Goal: Task Accomplishment & Management: Use online tool/utility

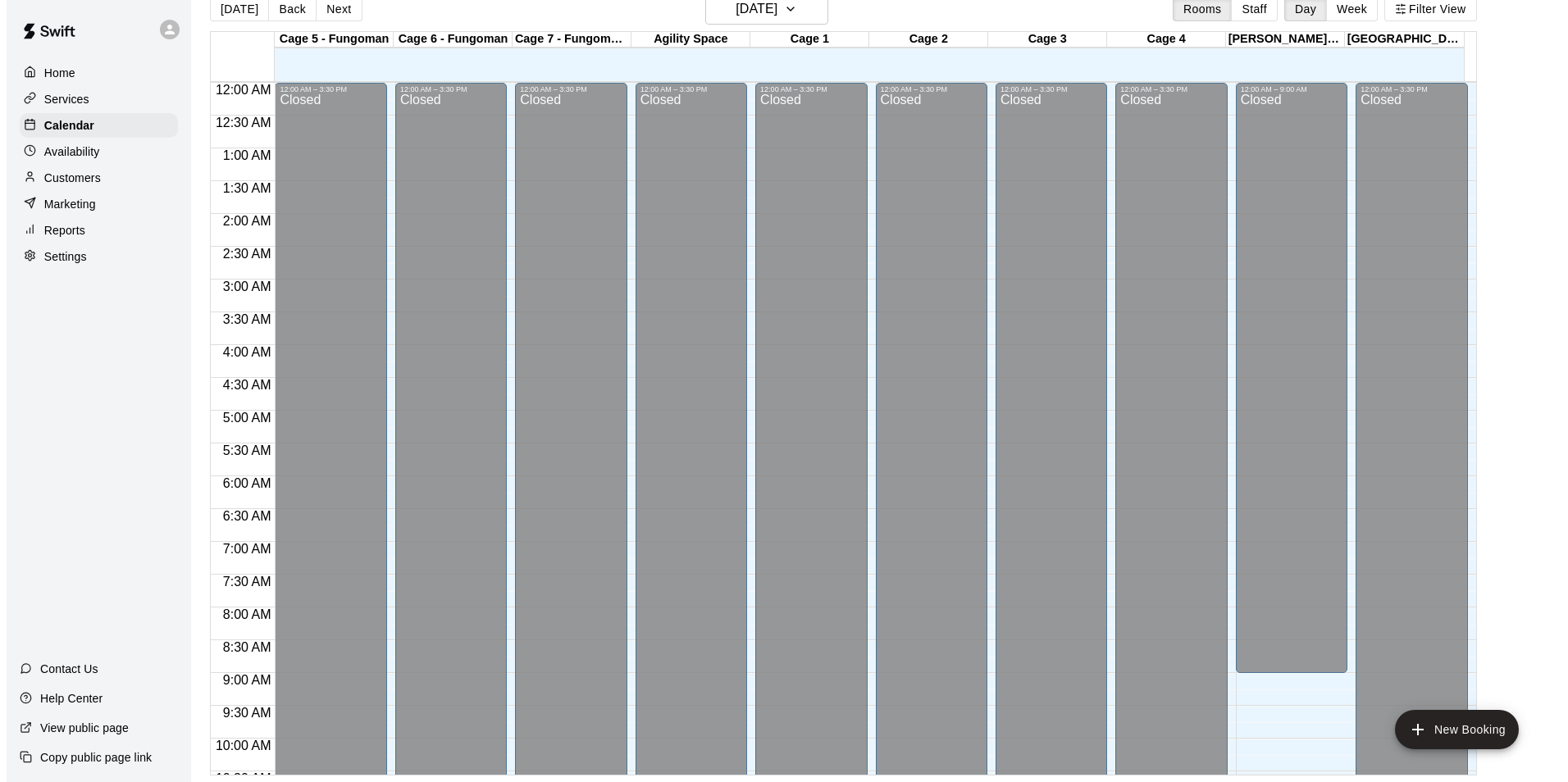
scroll to position [884, 0]
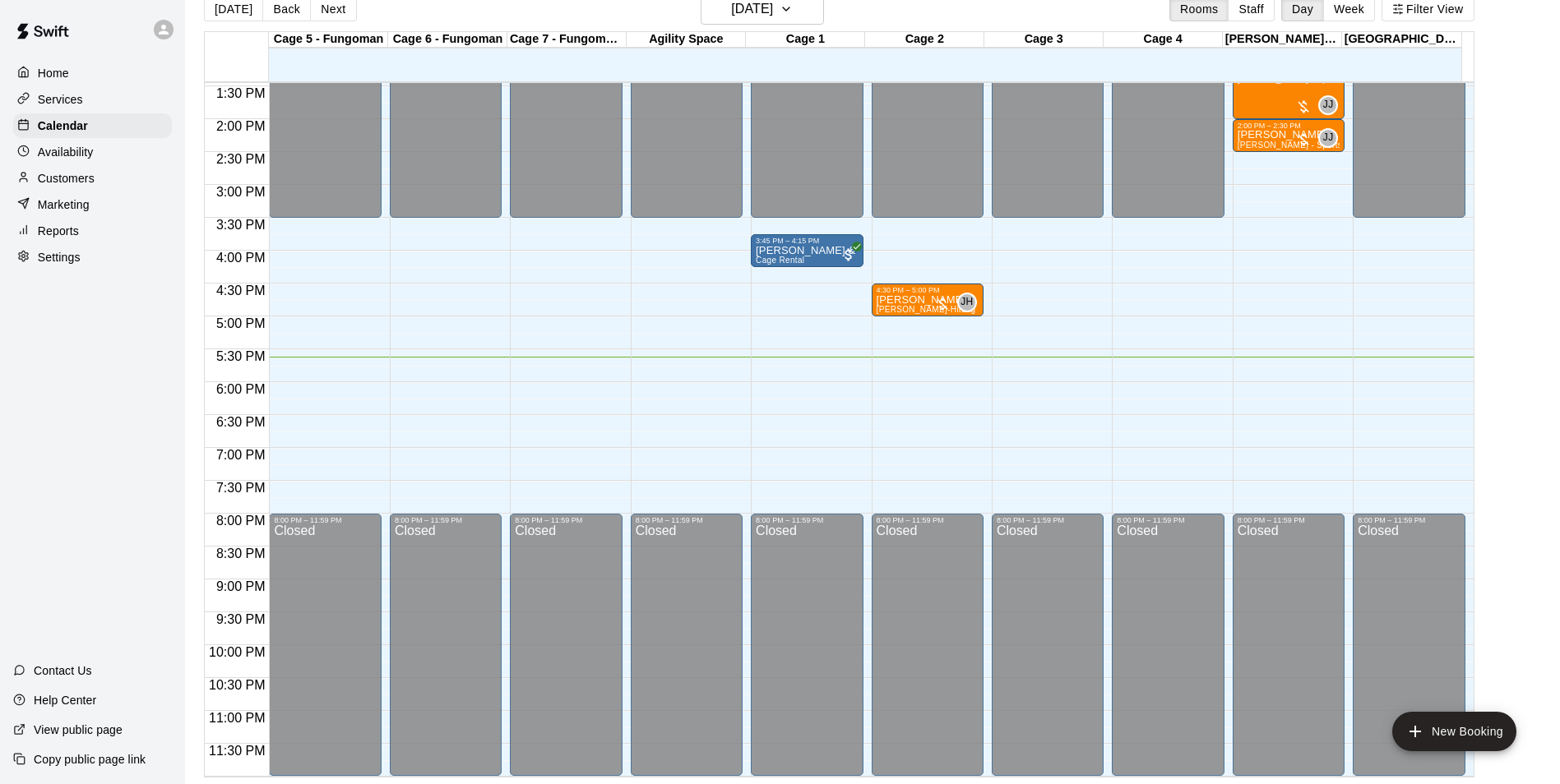
click at [1106, 358] on div at bounding box center [1052, 357] width 119 height 16
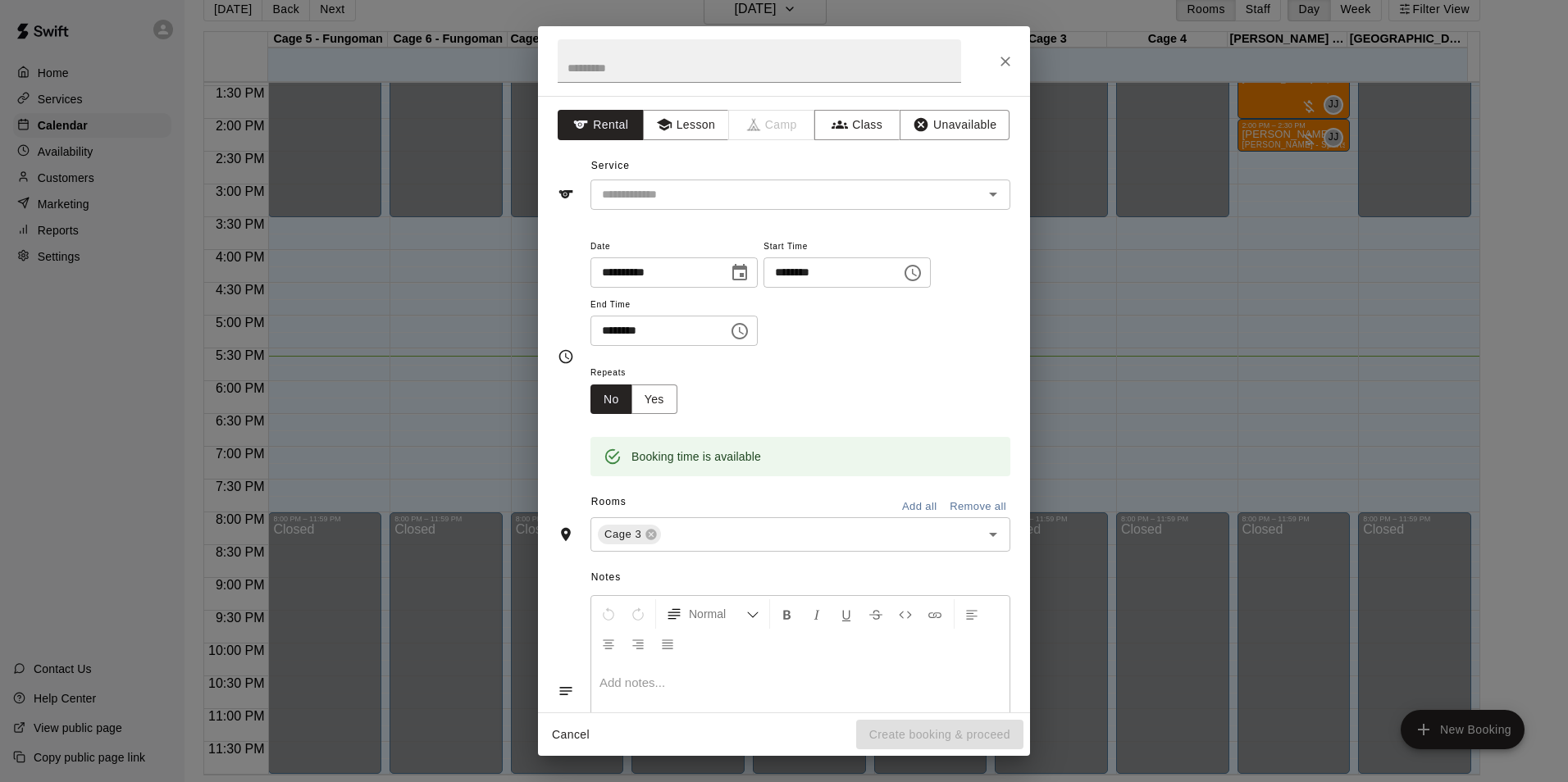
click at [1019, 8] on div "**********" at bounding box center [784, 391] width 1568 height 782
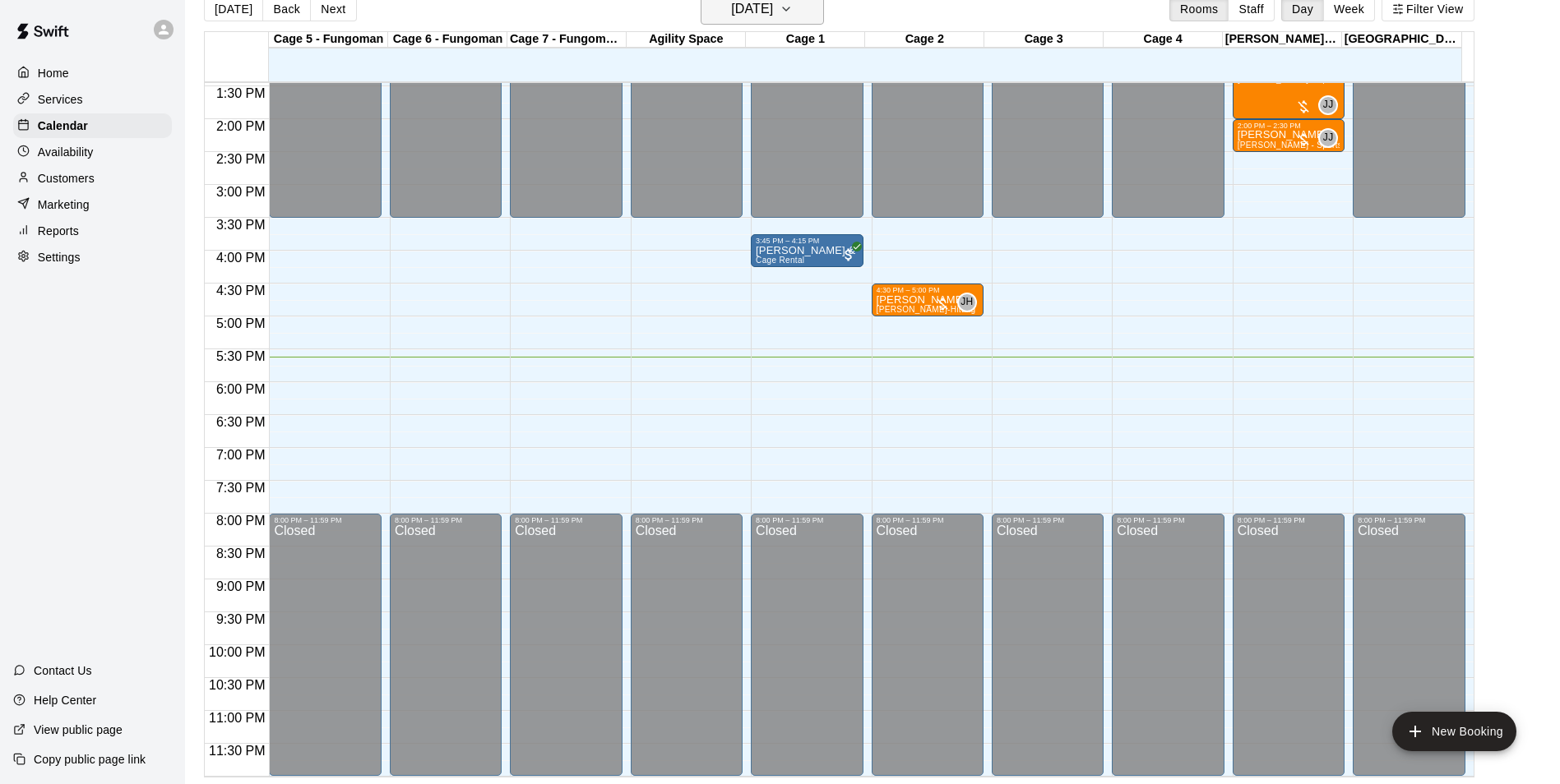
click at [793, 10] on icon "button" at bounding box center [786, 9] width 13 height 20
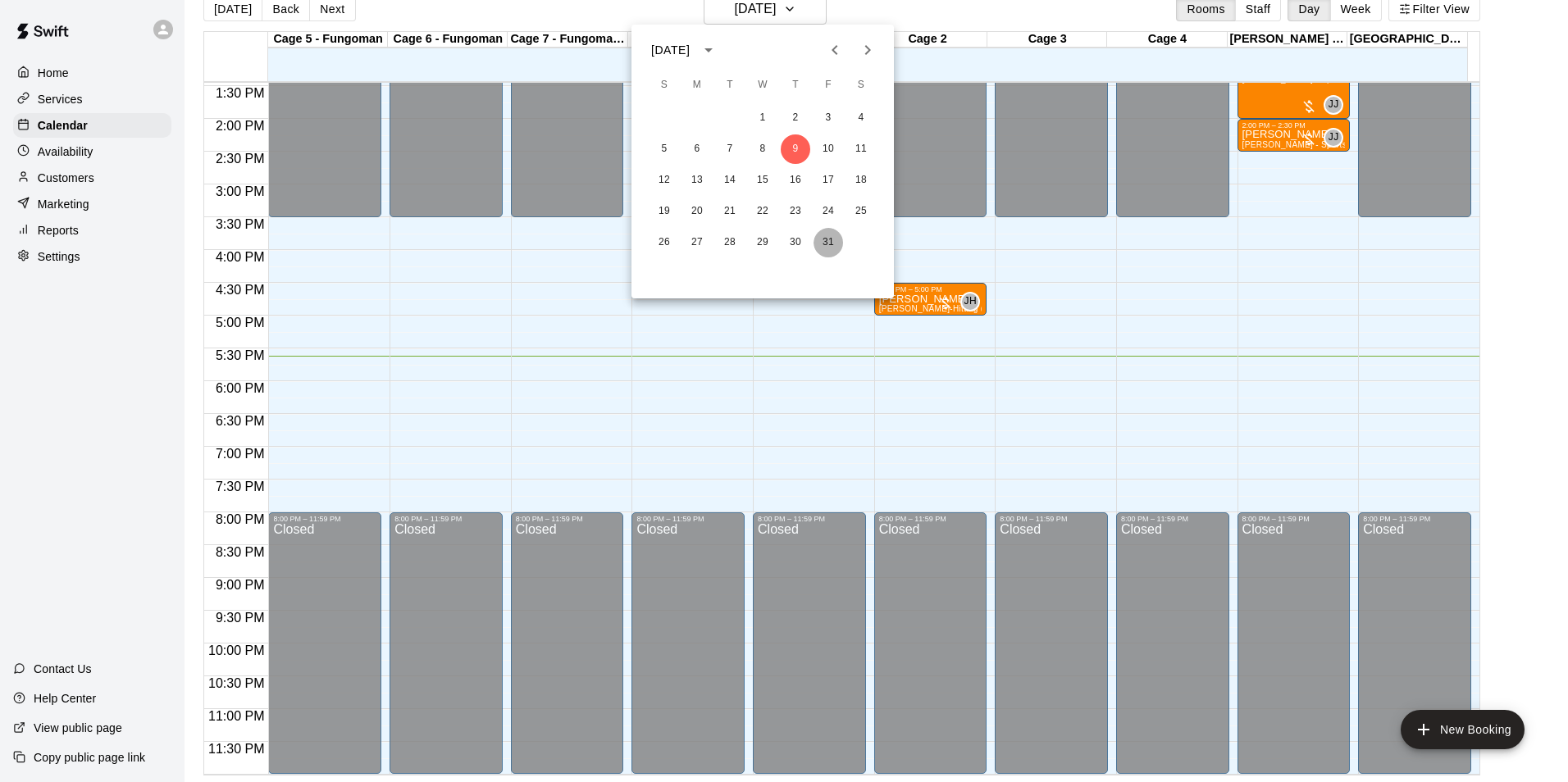
click at [822, 249] on button "31" at bounding box center [828, 242] width 29 height 29
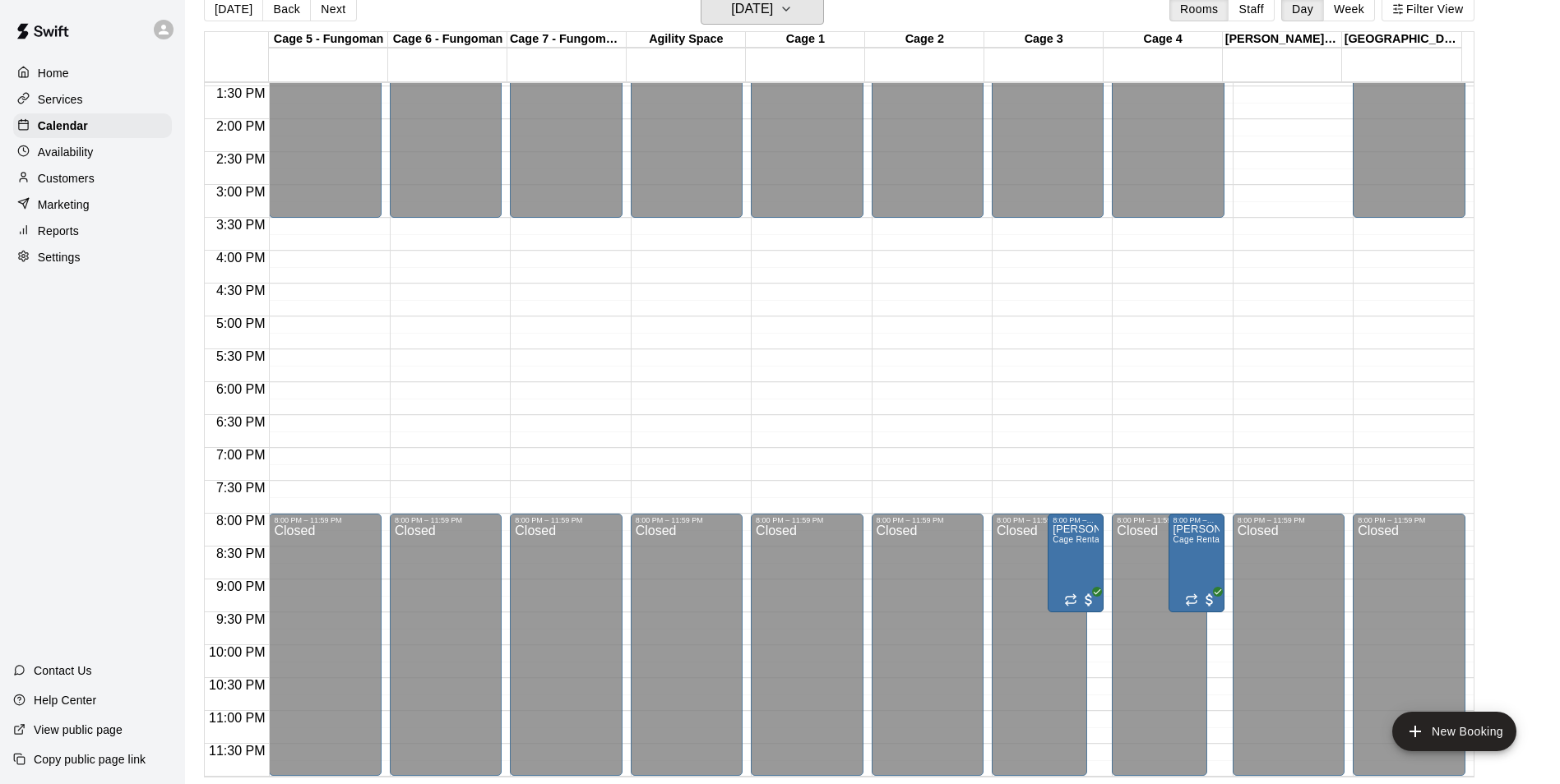
scroll to position [0, 0]
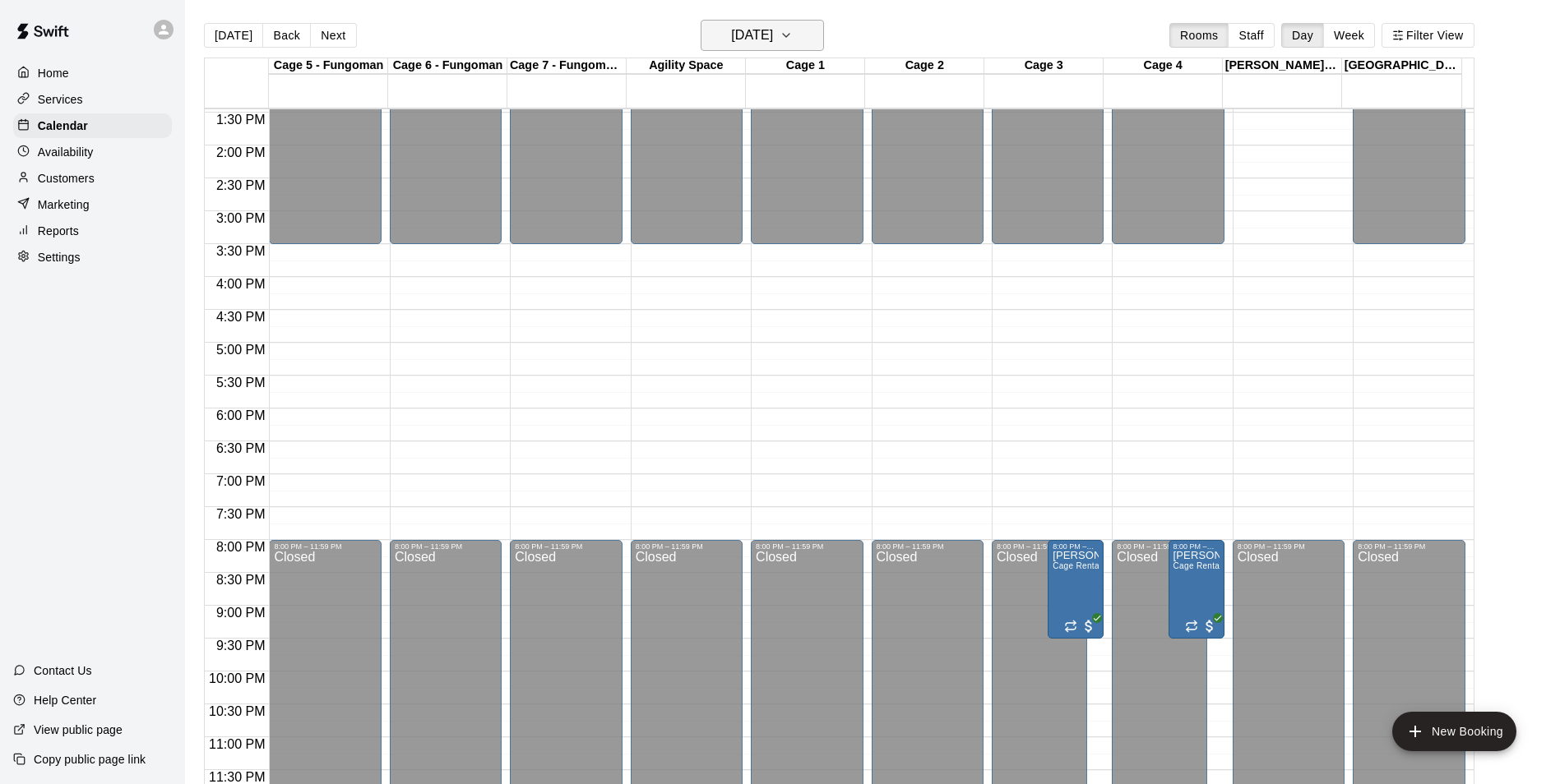
click at [815, 39] on button "[DATE]" at bounding box center [762, 35] width 123 height 31
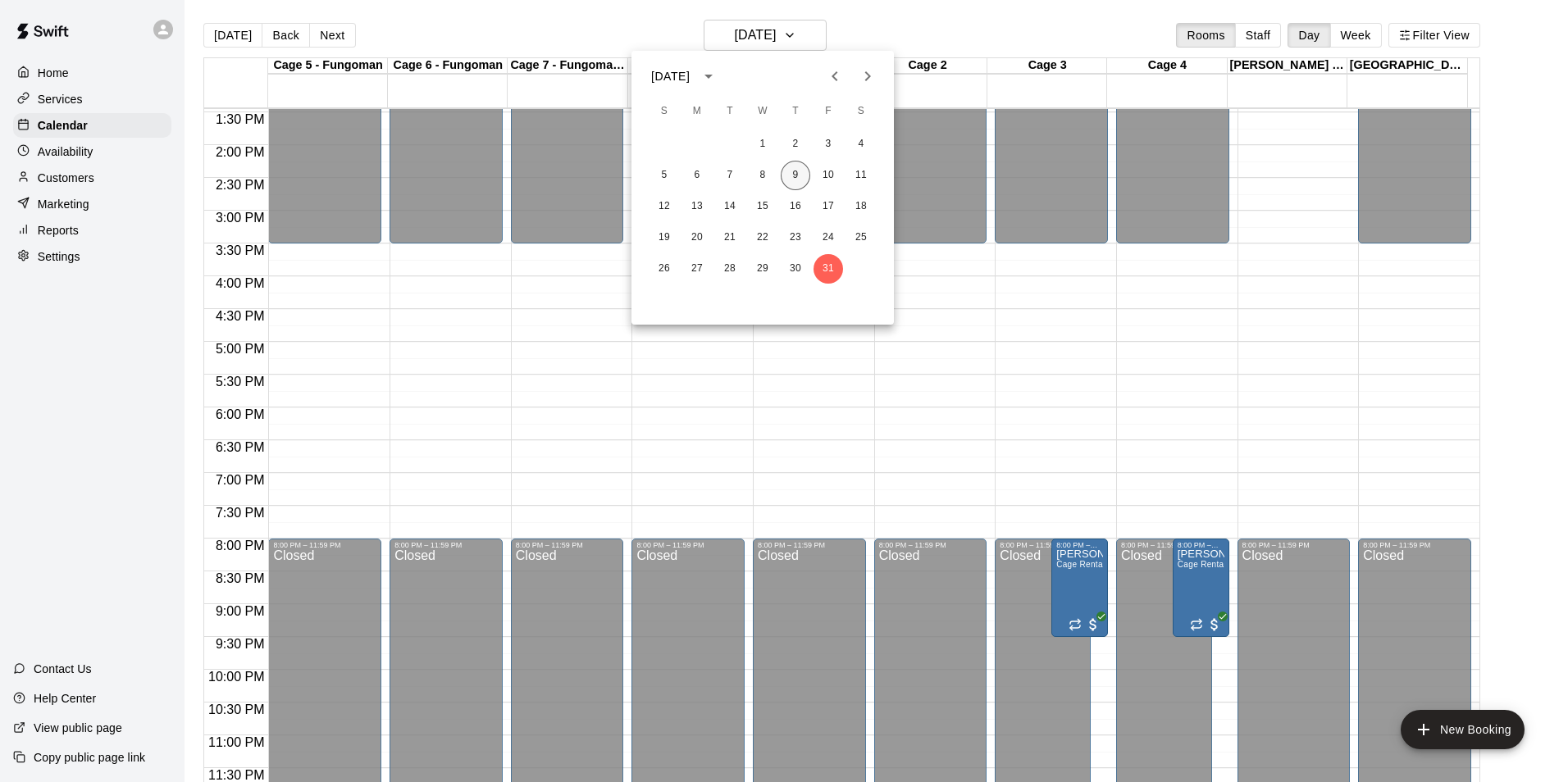
click at [790, 170] on button "9" at bounding box center [795, 175] width 29 height 29
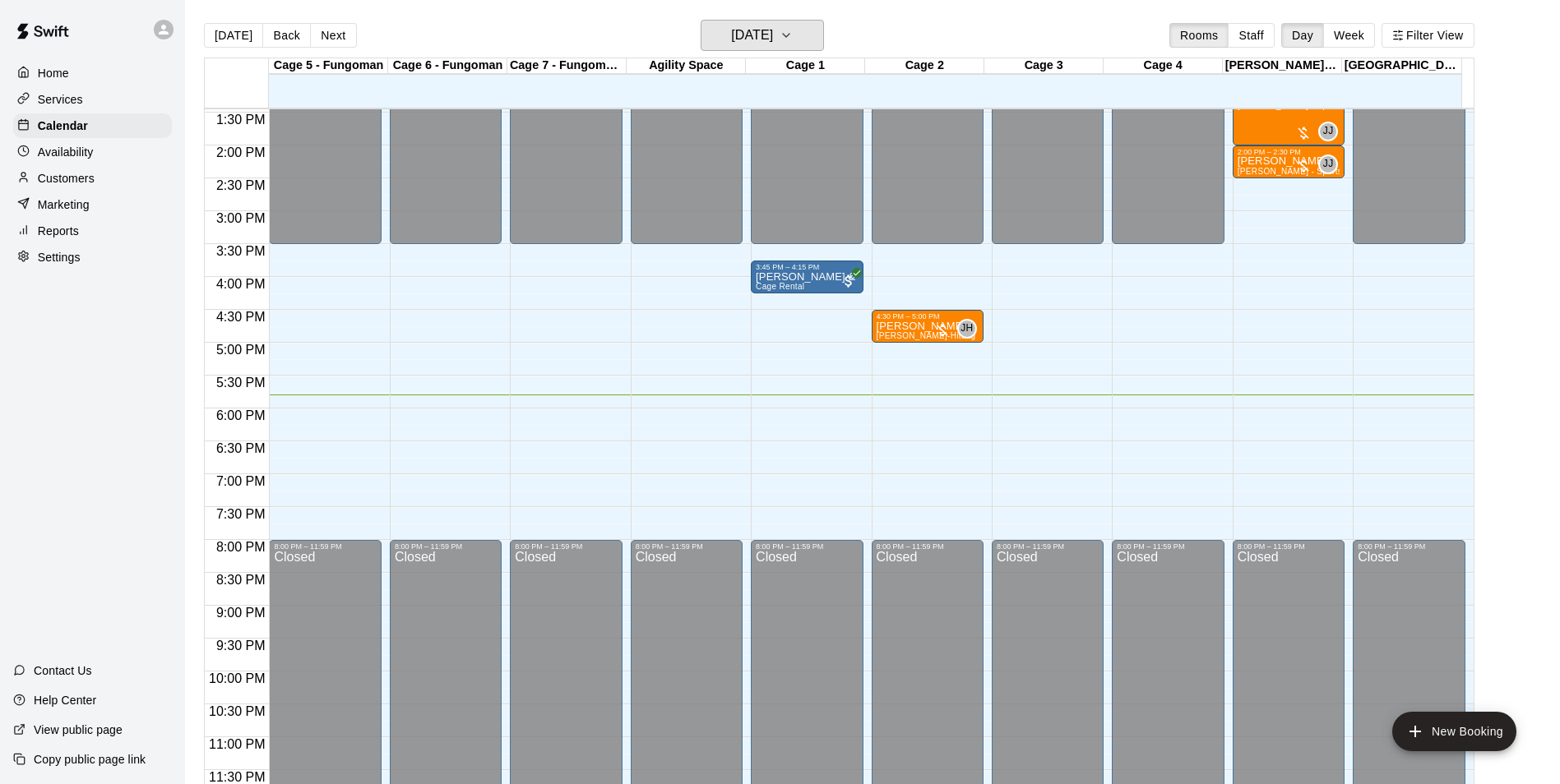
click at [701, 20] on button "[DATE]" at bounding box center [762, 35] width 123 height 31
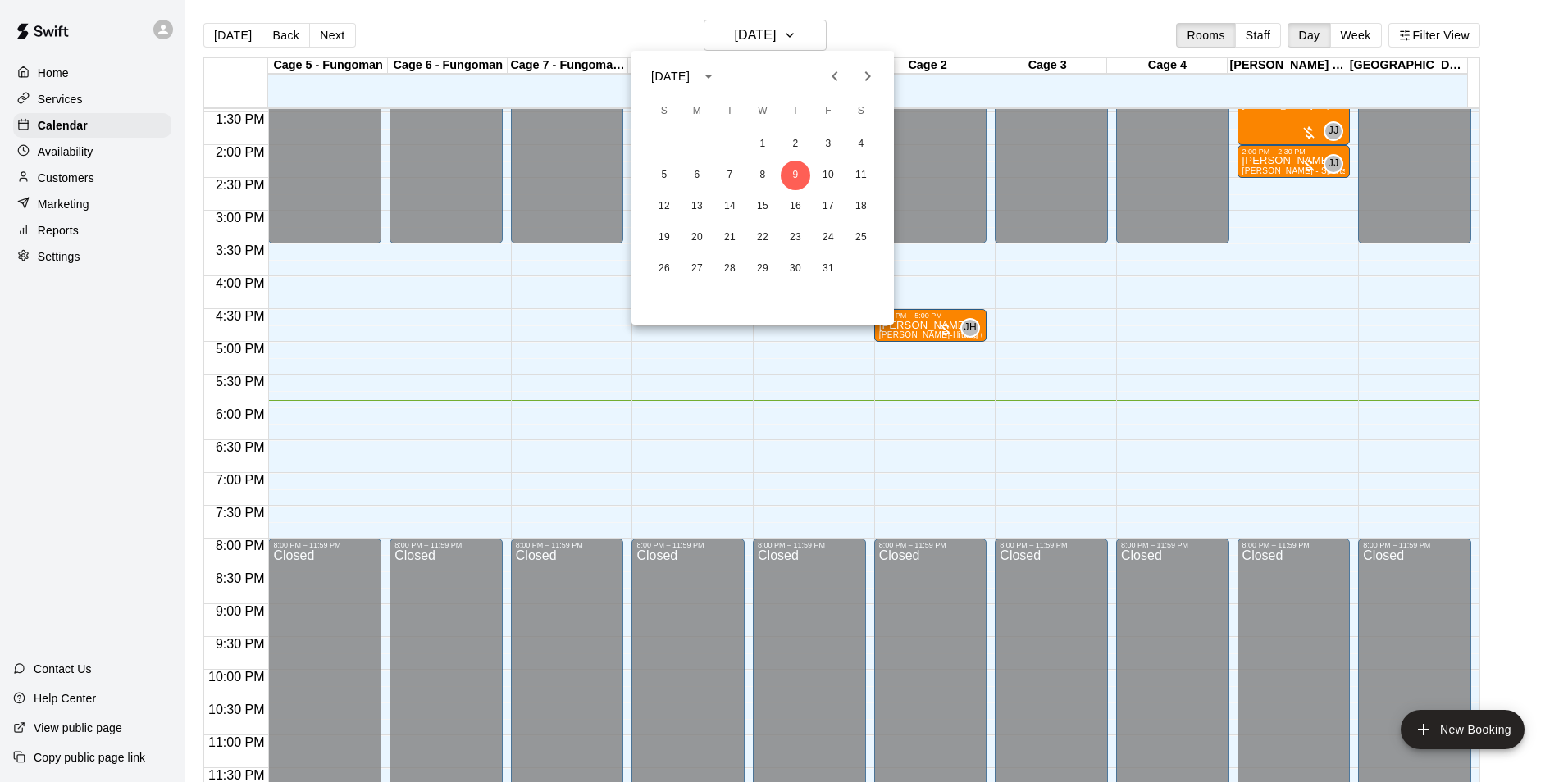
click at [804, 381] on div at bounding box center [784, 391] width 1568 height 782
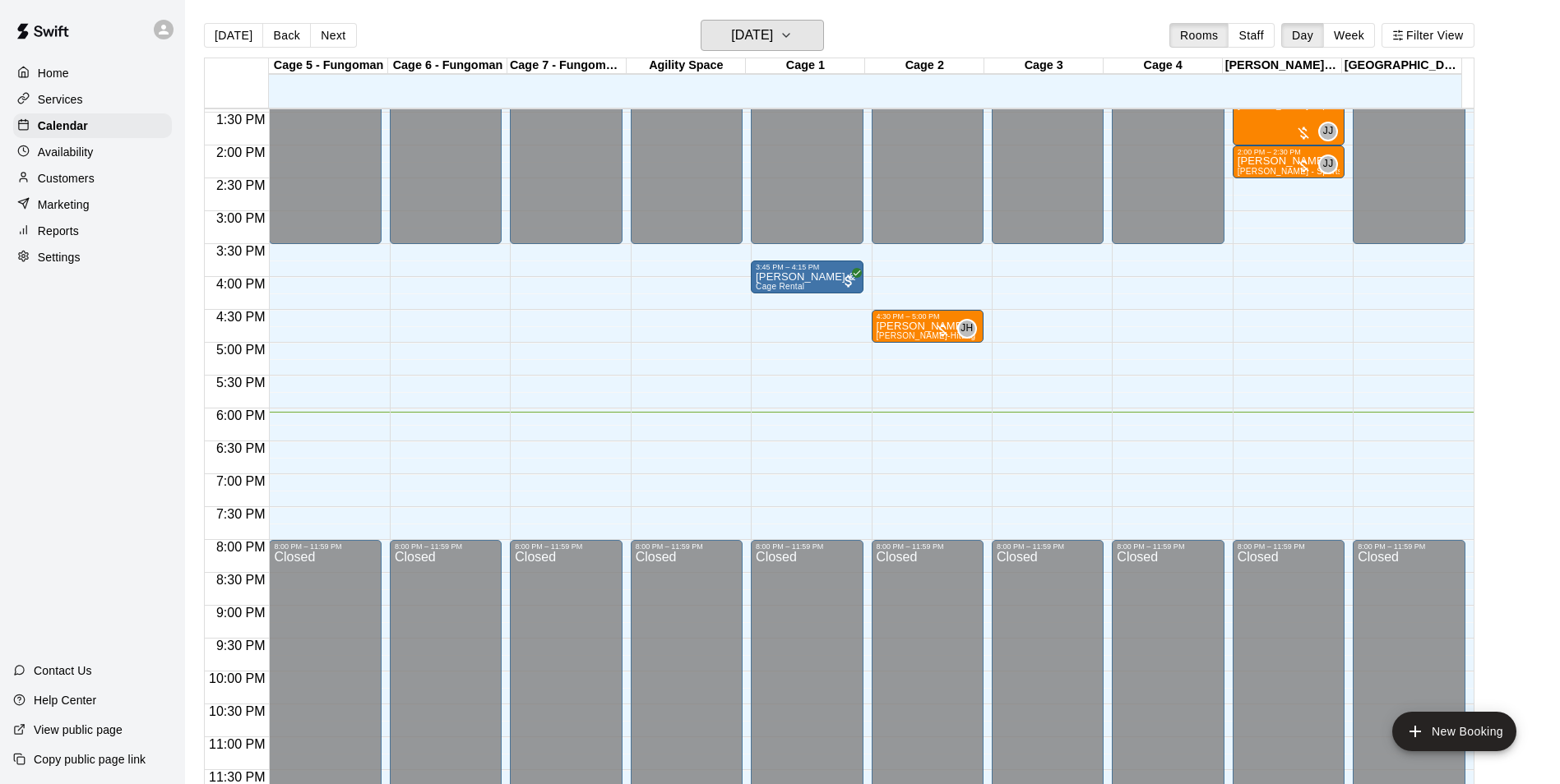
click at [701, 20] on button "[DATE]" at bounding box center [762, 35] width 123 height 31
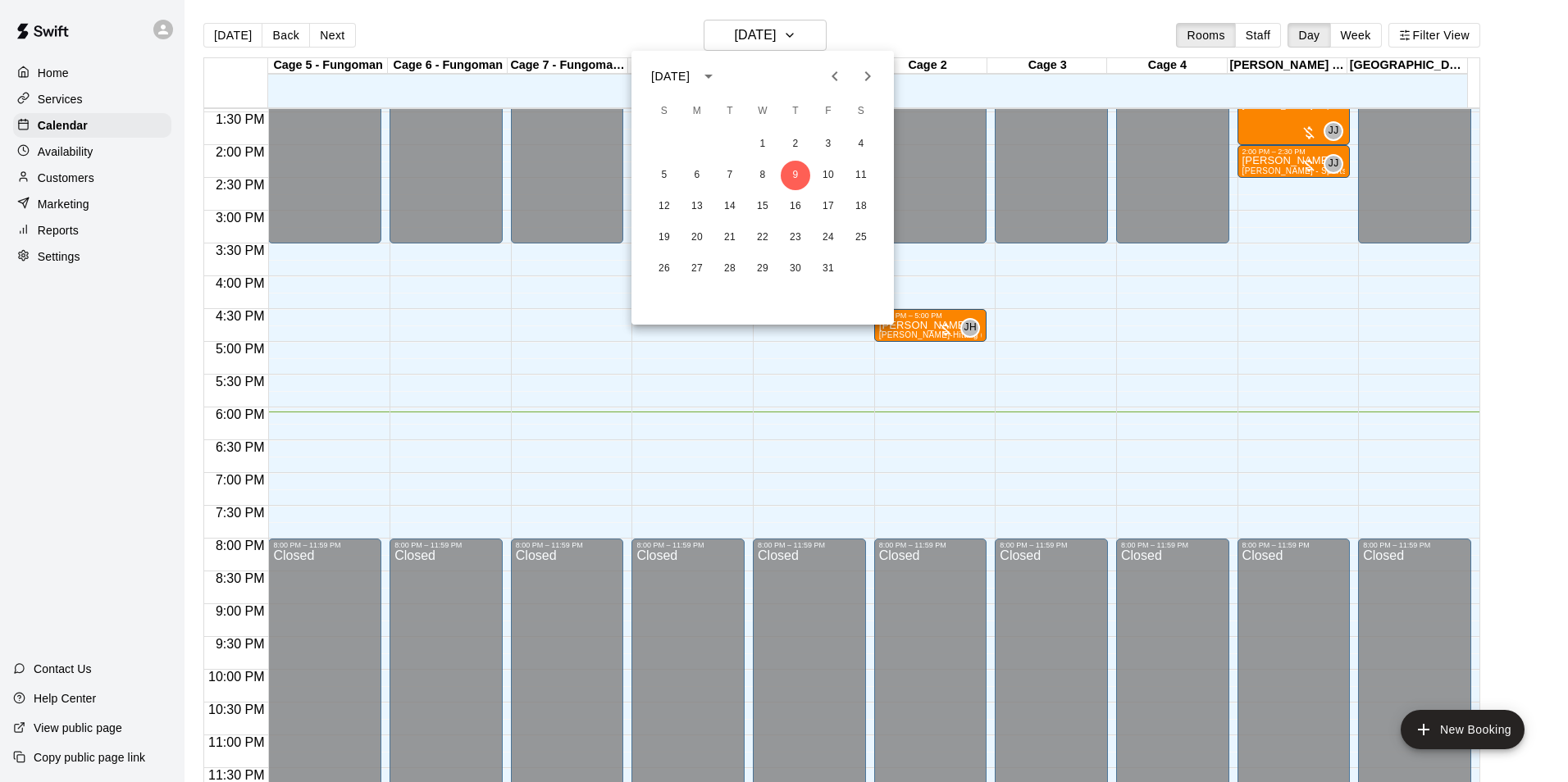
click at [824, 408] on div at bounding box center [784, 391] width 1568 height 782
